Goal: Task Accomplishment & Management: Manage account settings

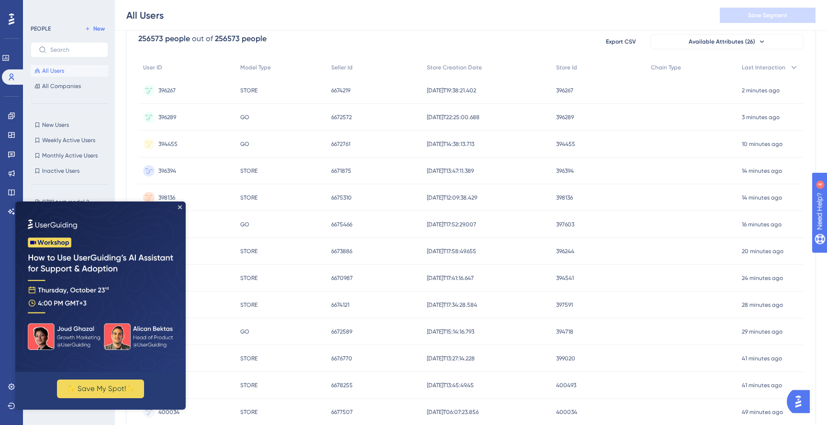
scroll to position [98, 0]
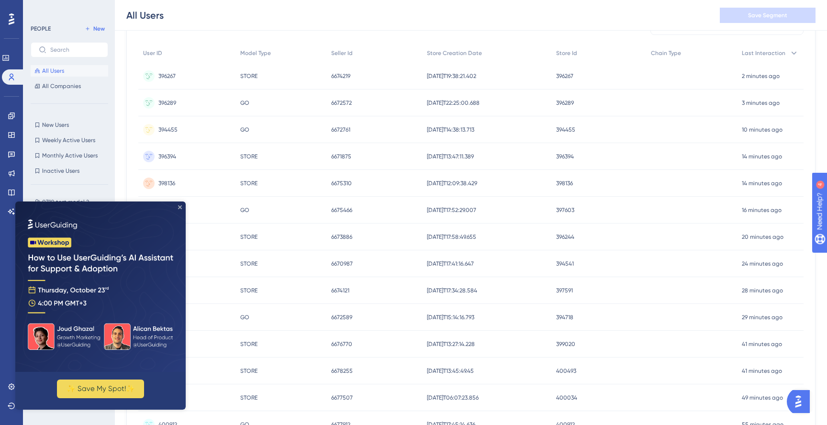
drag, startPoint x: 178, startPoint y: 207, endPoint x: 217, endPoint y: 409, distance: 205.1
click at [178, 207] on icon "Close Preview" at bounding box center [180, 207] width 4 height 4
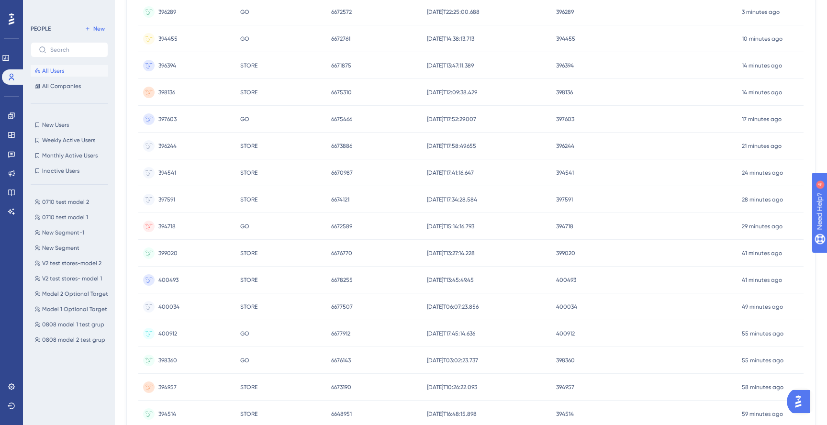
scroll to position [0, 0]
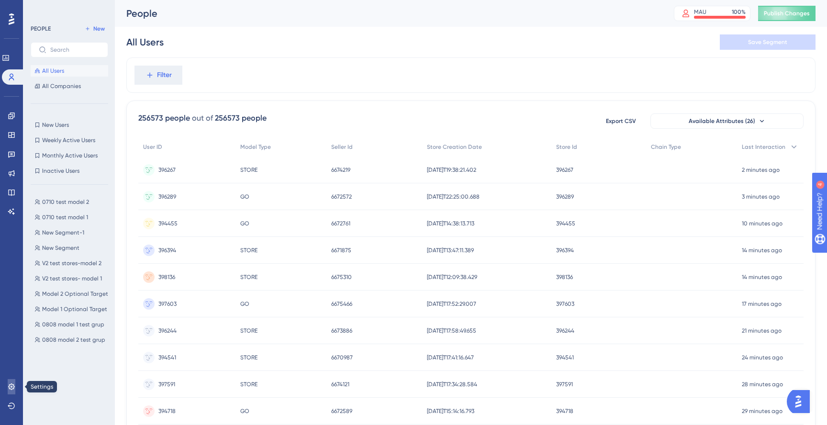
click at [13, 385] on icon at bounding box center [11, 386] width 6 height 6
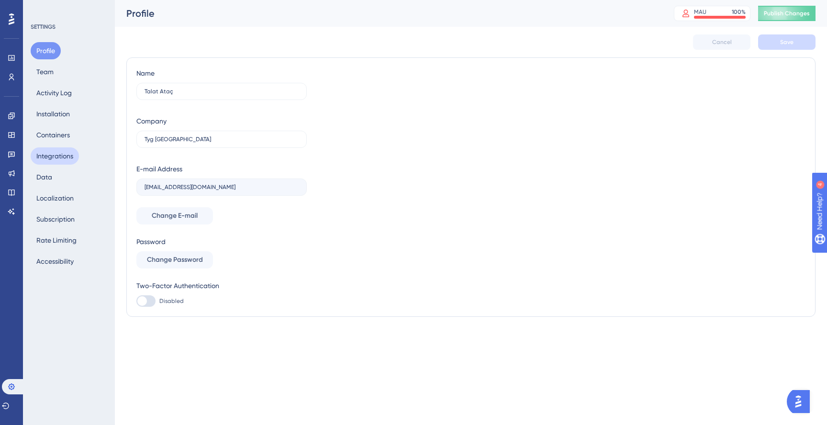
click at [56, 150] on button "Integrations" at bounding box center [55, 155] width 48 height 17
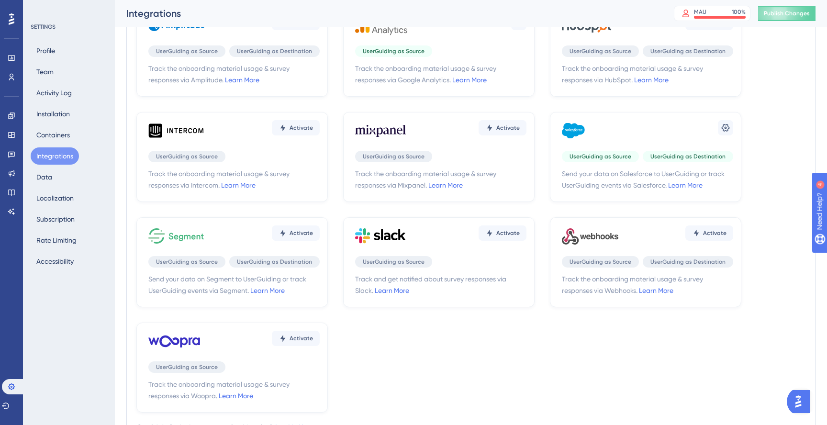
scroll to position [75, 0]
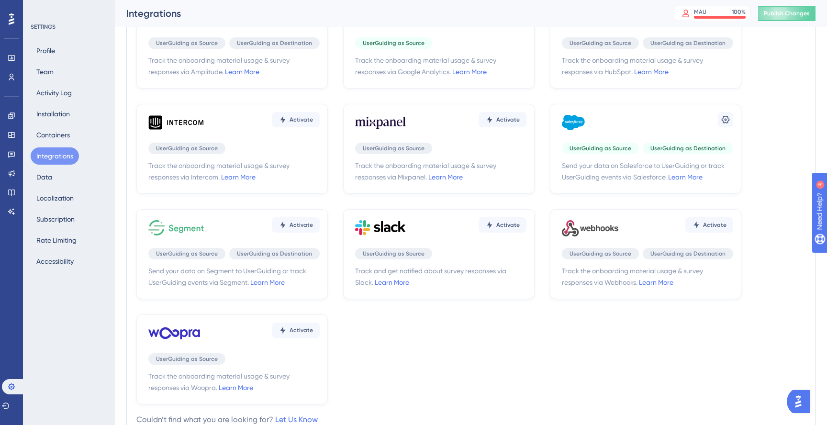
click at [585, 227] on icon at bounding box center [597, 228] width 34 height 6
click at [591, 233] on icon at bounding box center [590, 227] width 57 height 29
click at [719, 226] on span "Activate" at bounding box center [714, 225] width 23 height 8
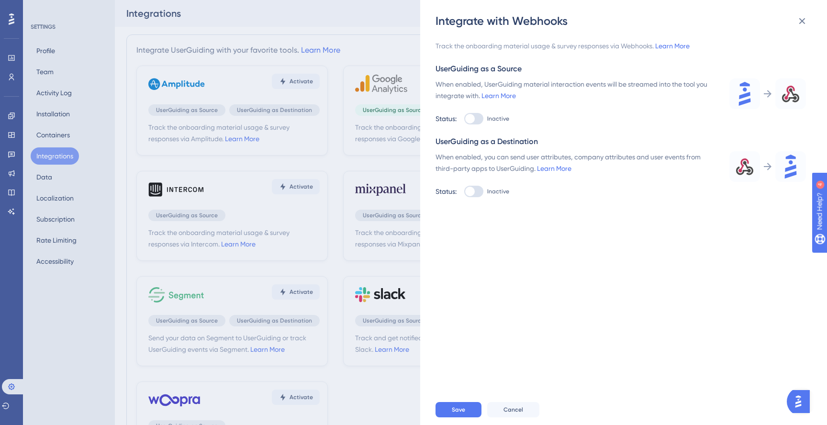
click at [478, 117] on div at bounding box center [473, 118] width 19 height 11
click at [464, 119] on input "Inactive" at bounding box center [464, 119] width 0 height 0
checkbox input "true"
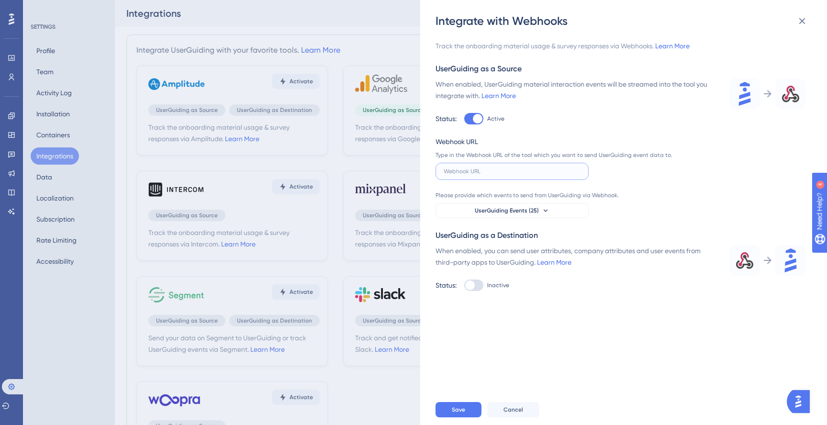
click at [470, 172] on input "text" at bounding box center [511, 171] width 137 height 7
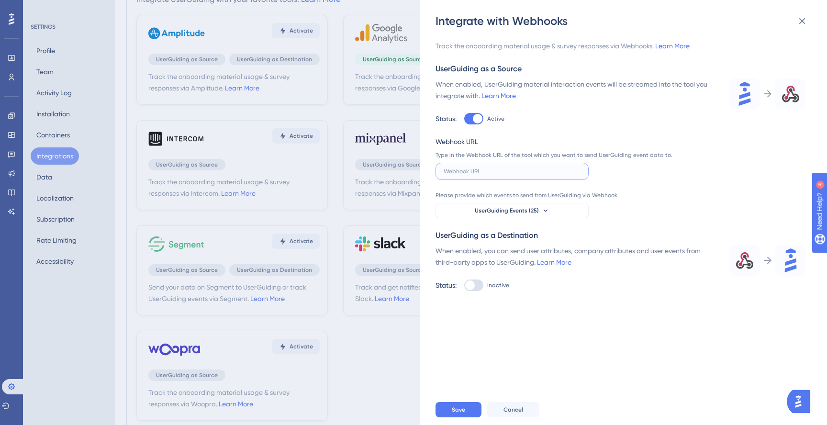
scroll to position [54, 0]
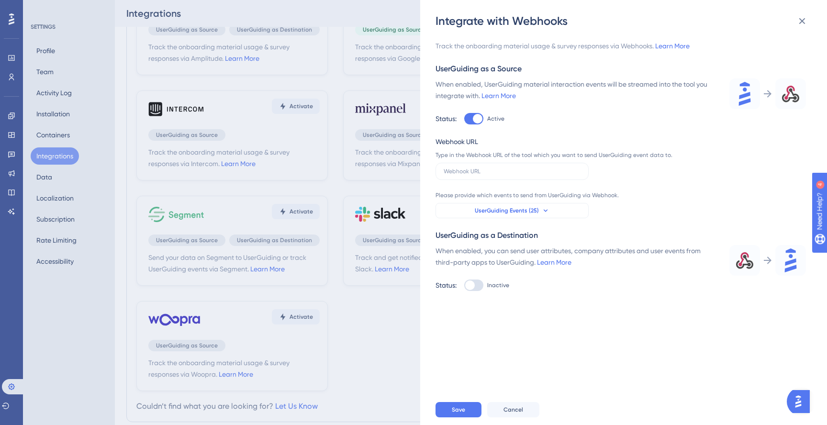
click at [537, 209] on span "UserGuiding Events (25)" at bounding box center [507, 211] width 64 height 8
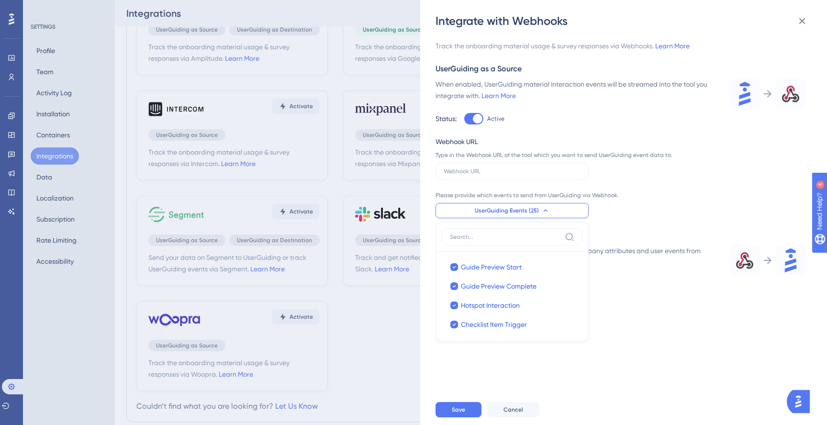
scroll to position [70, 0]
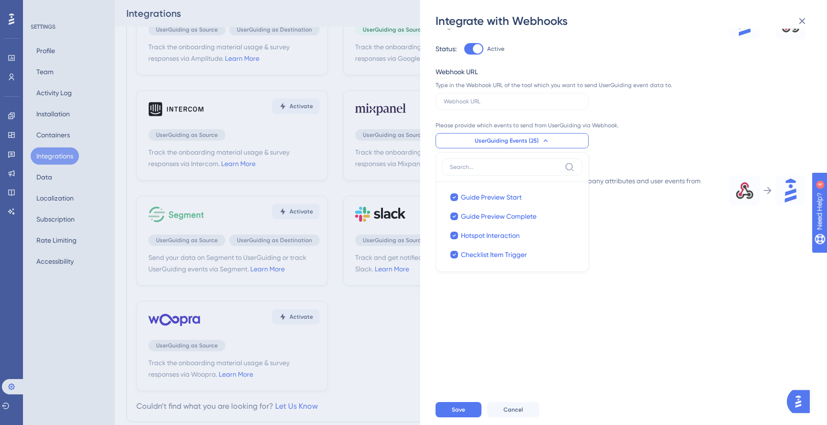
click at [635, 137] on div "Please provide which events to send from UserGuiding via Webhook. UserGuiding E…" at bounding box center [555, 135] width 241 height 27
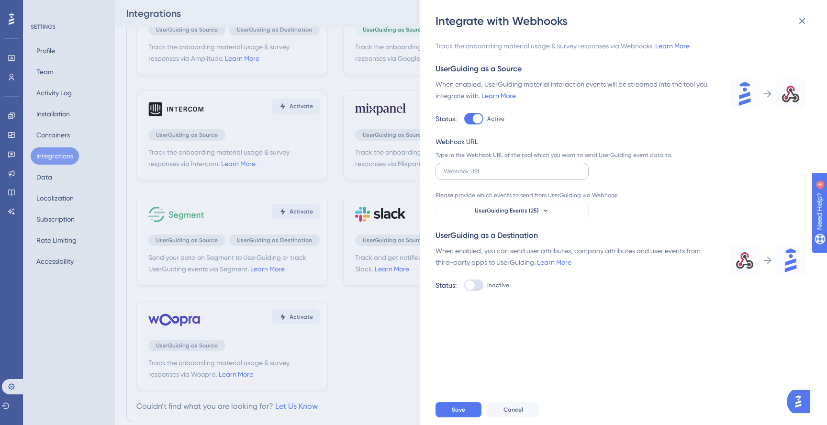
click at [472, 175] on label at bounding box center [511, 171] width 153 height 17
click at [472, 175] on input "text" at bounding box center [511, 171] width 137 height 7
click at [539, 212] on button "UserGuiding Events (25)" at bounding box center [511, 210] width 153 height 15
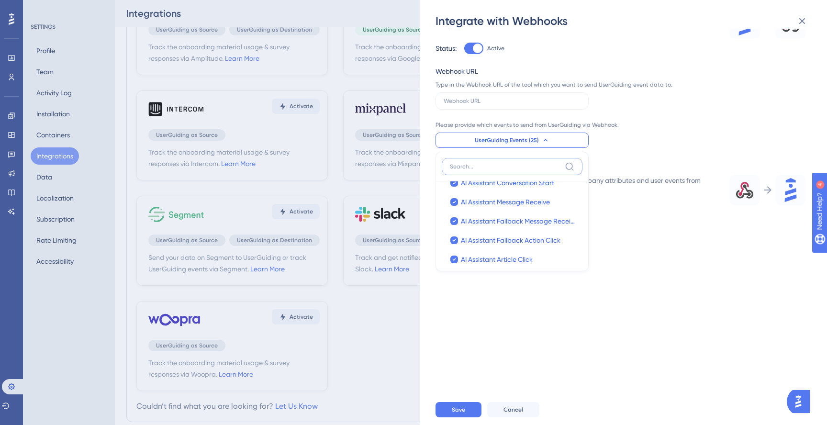
scroll to position [406, 0]
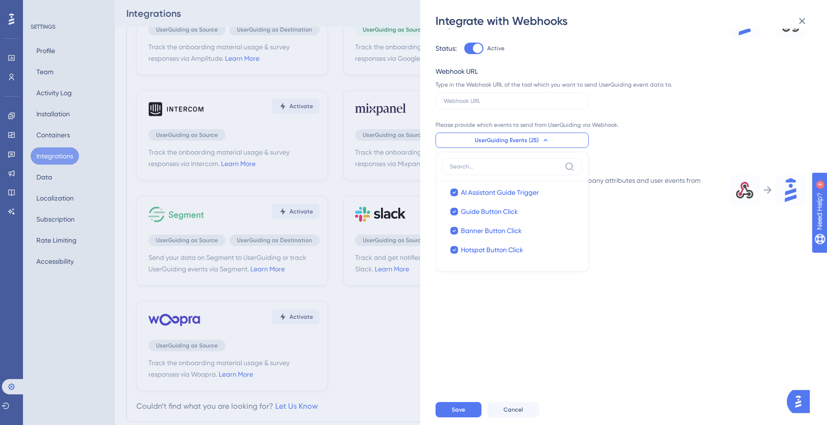
click at [655, 145] on div "Please provide which events to send from UserGuiding via Webhook. UserGuiding E…" at bounding box center [555, 134] width 241 height 27
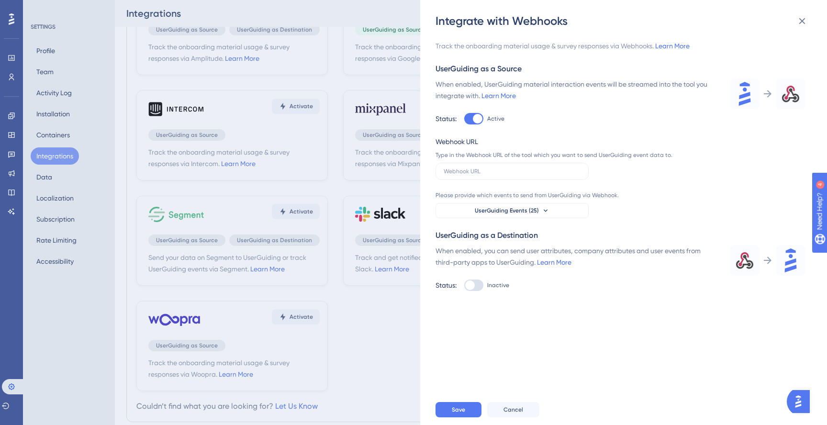
click at [796, 399] on img "Open AI Assistant Launcher" at bounding box center [797, 401] width 17 height 17
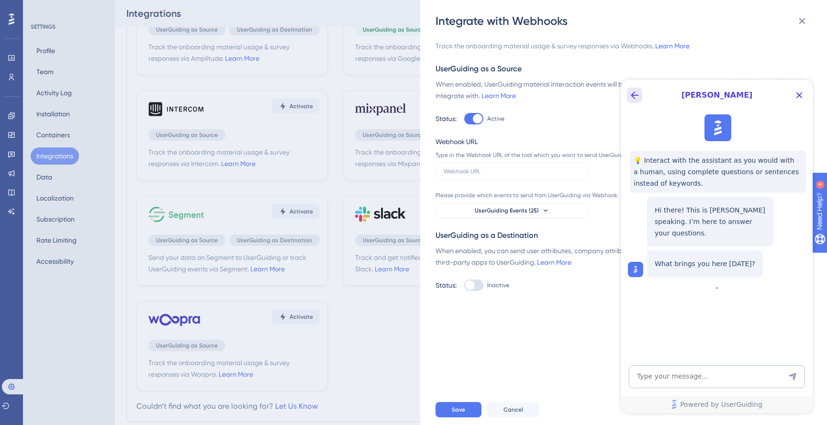
click at [634, 94] on icon "Back Button" at bounding box center [634, 94] width 11 height 11
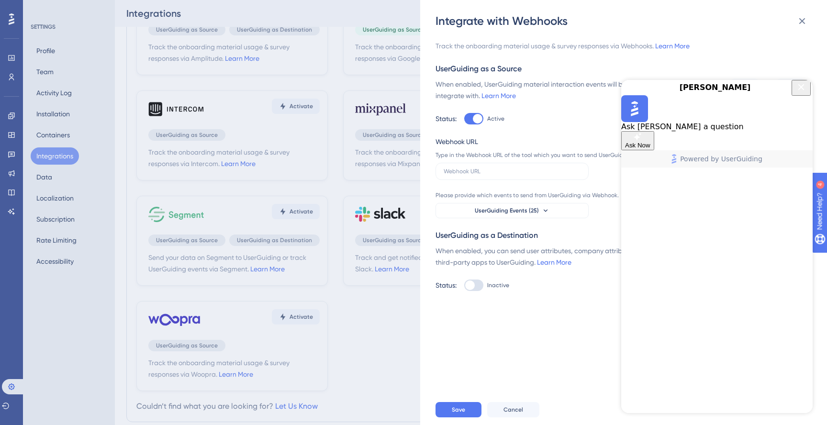
click at [800, 93] on icon "Close Button" at bounding box center [800, 86] width 11 height 11
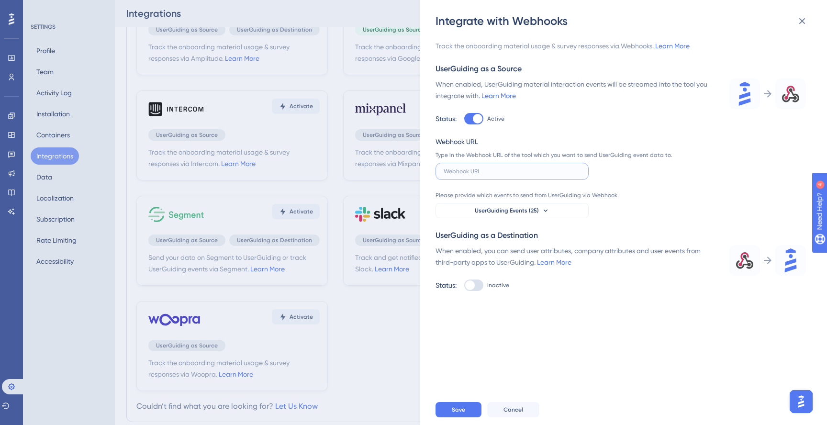
click at [513, 168] on input "text" at bounding box center [511, 171] width 137 height 7
click at [493, 171] on input "text" at bounding box center [511, 171] width 137 height 7
paste input "[URL][DOMAIN_NAME]"
click at [579, 174] on input "[URL][DOMAIN_NAME]" at bounding box center [511, 171] width 137 height 7
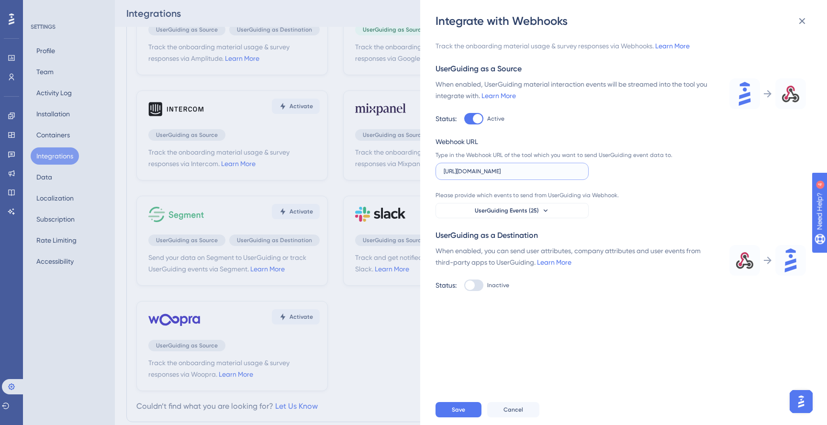
click at [579, 174] on input "[URL][DOMAIN_NAME]" at bounding box center [511, 171] width 137 height 7
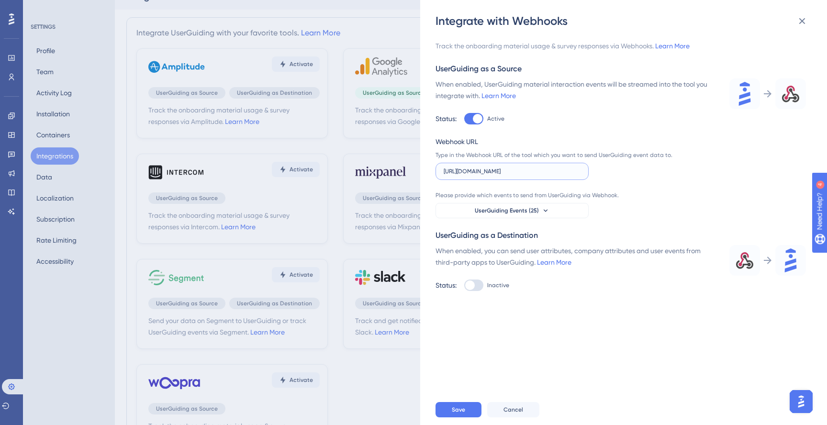
scroll to position [17, 0]
type input "[URL][DOMAIN_NAME]"
click at [651, 191] on div "Webhook URL Type in the Webhook URL of the tool which you want to send UserGuid…" at bounding box center [555, 177] width 241 height 82
